Goal: Check status: Check status

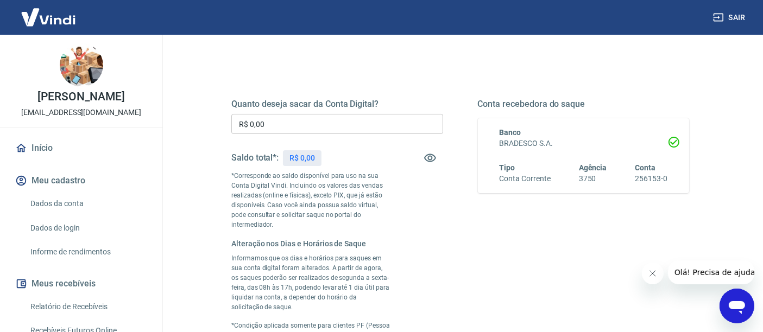
scroll to position [60, 0]
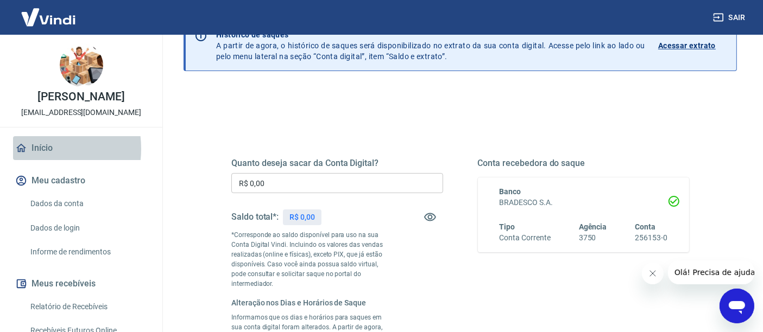
click at [34, 160] on link "Início" at bounding box center [81, 148] width 136 height 24
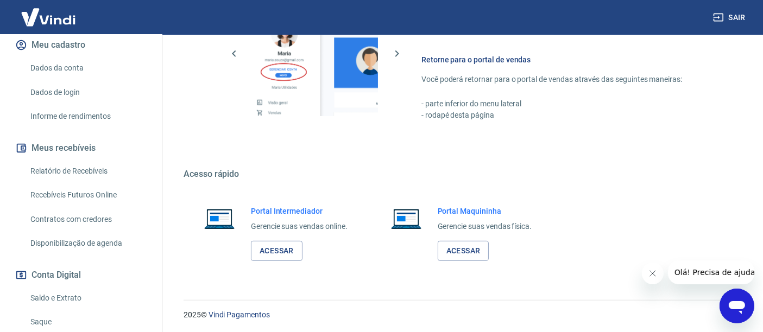
scroll to position [236, 0]
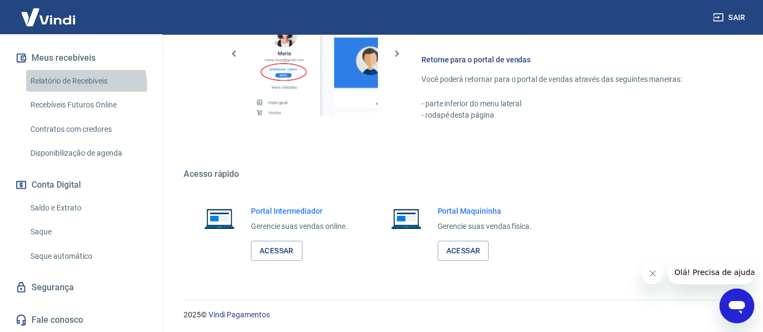
click at [85, 86] on link "Relatório de Recebíveis" at bounding box center [87, 81] width 123 height 22
